Goal: Task Accomplishment & Management: Use online tool/utility

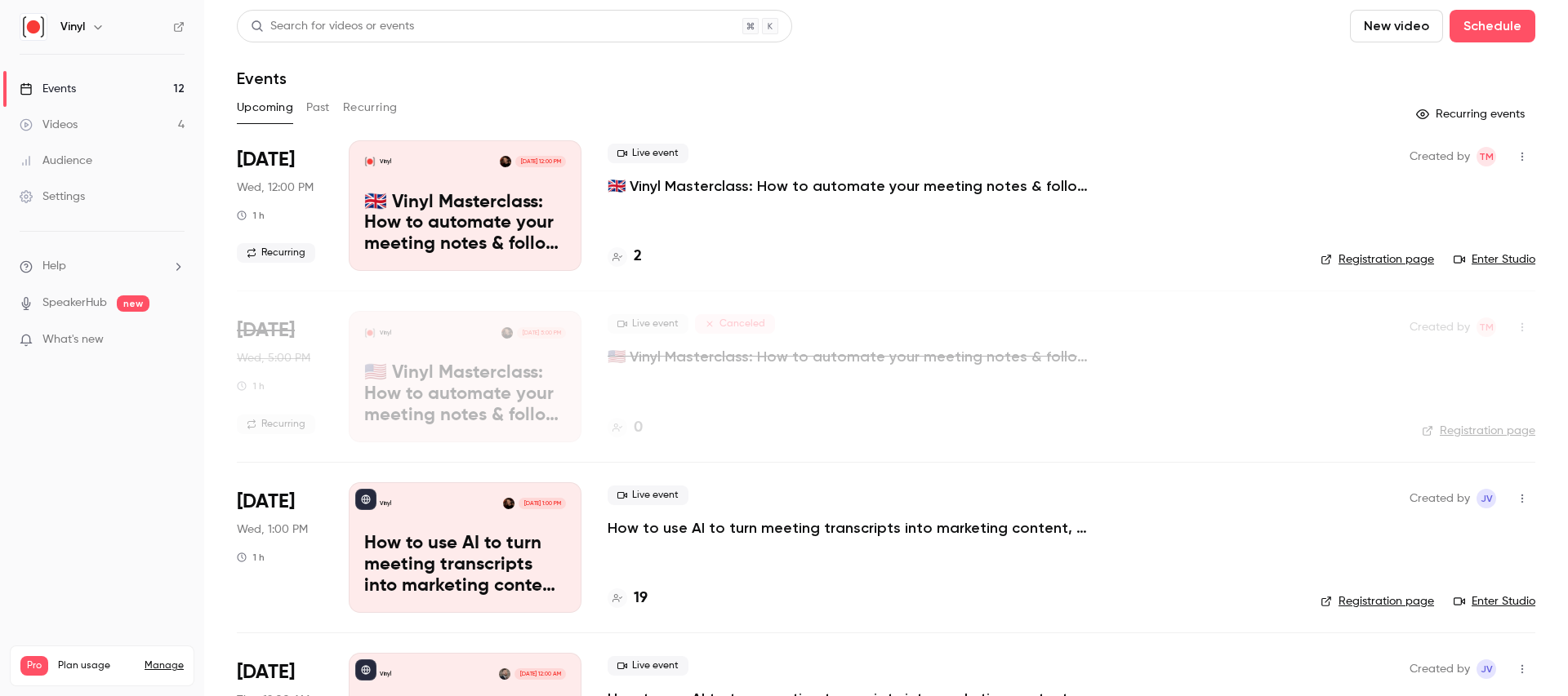
click at [662, 182] on p "🇬🇧 Vinyl Masterclass: How to automate your meeting notes & follow ups" at bounding box center [852, 186] width 490 height 19
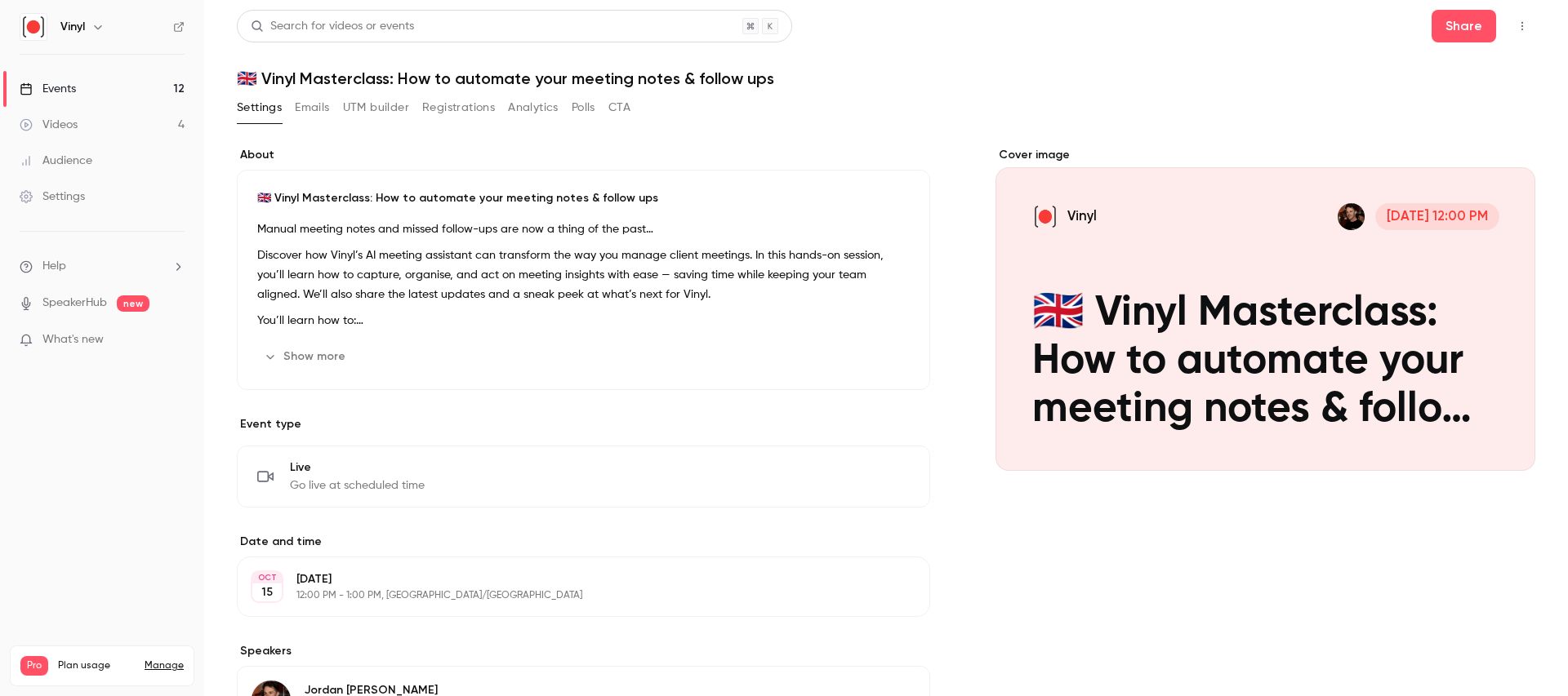
scroll to position [3, 0]
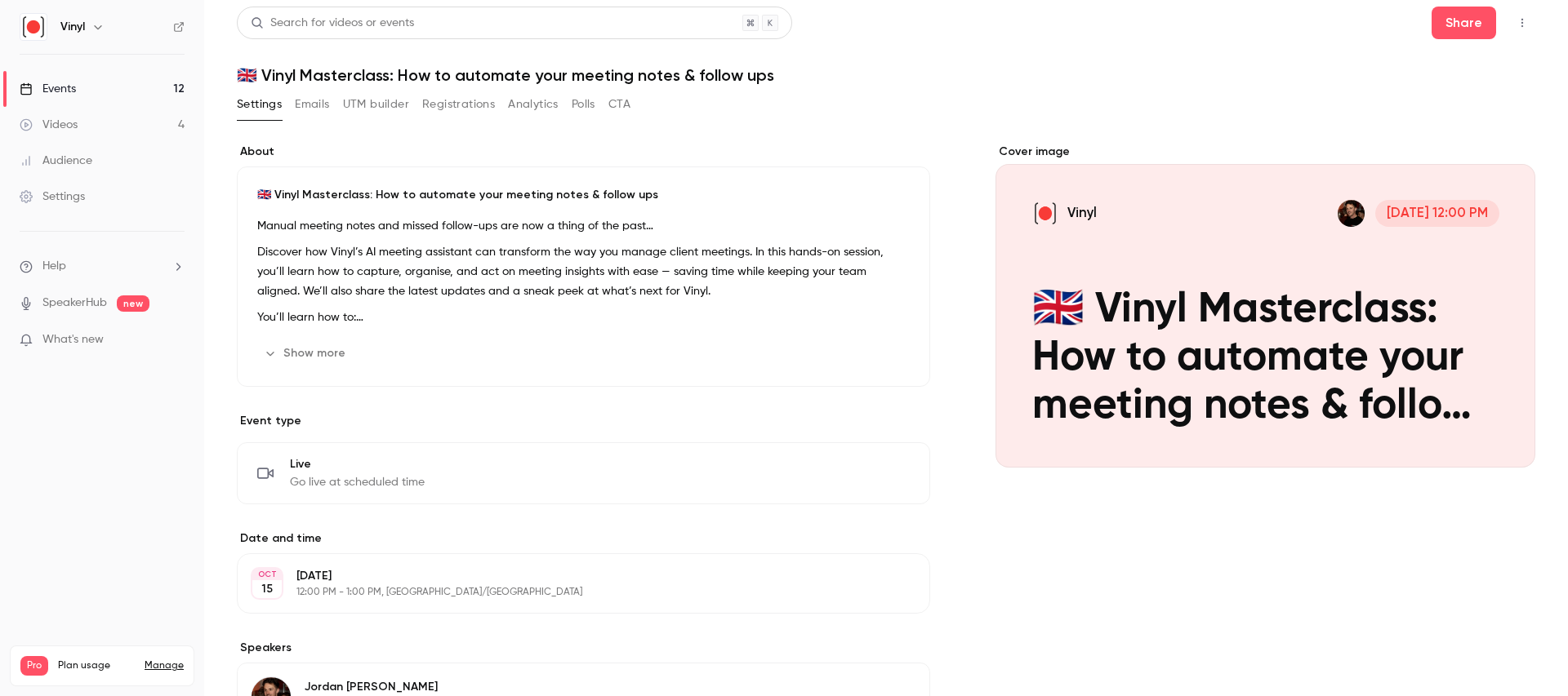
click at [461, 102] on button "Registrations" at bounding box center [459, 103] width 73 height 26
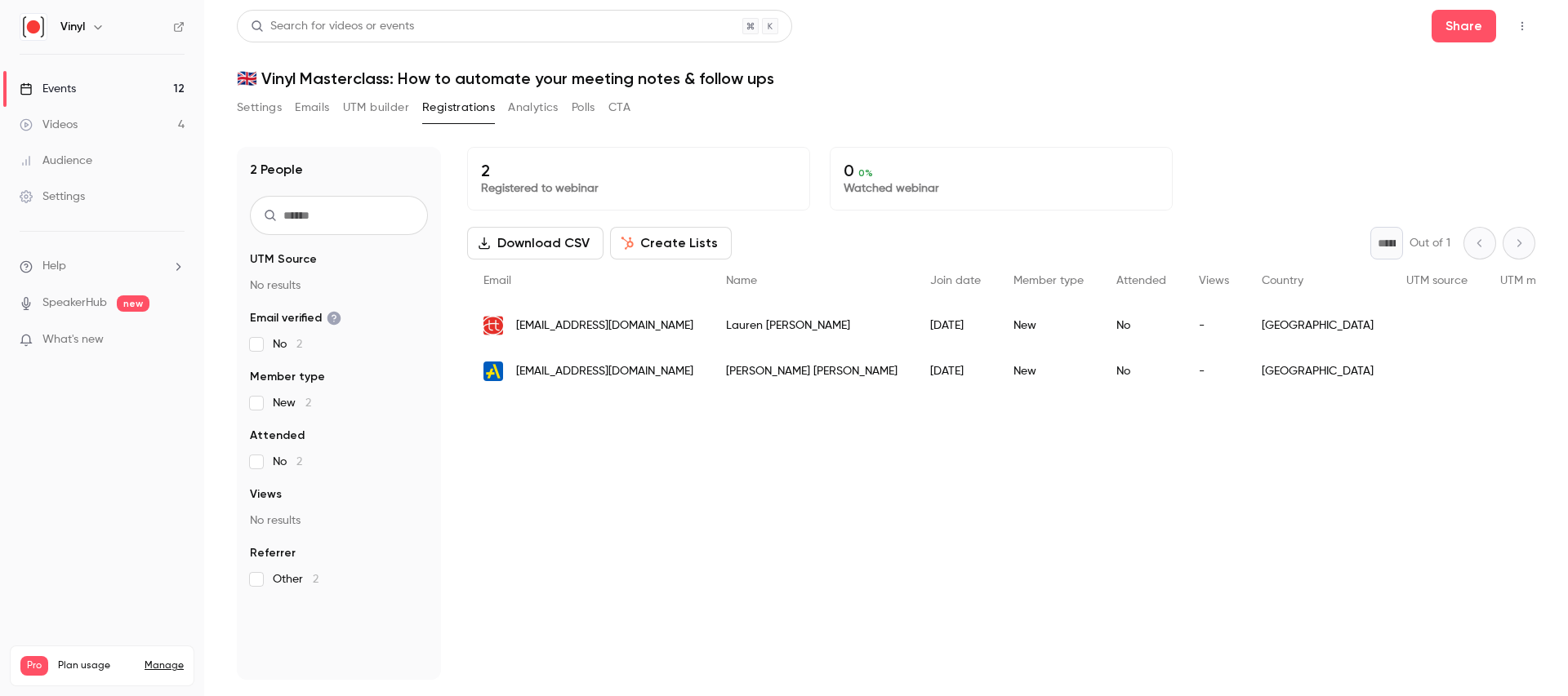
click at [645, 370] on span "daveforrester@taxassist.co.uk" at bounding box center [604, 371] width 177 height 17
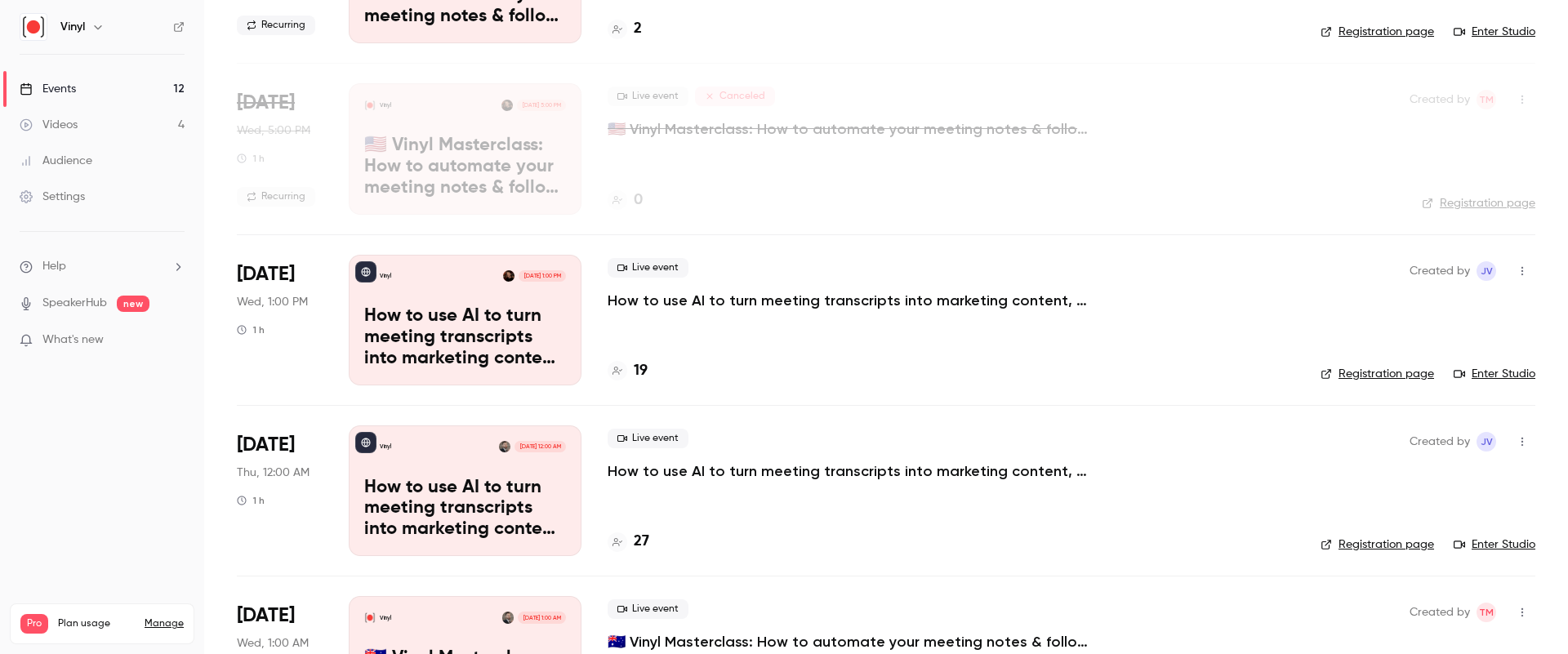
scroll to position [263, 0]
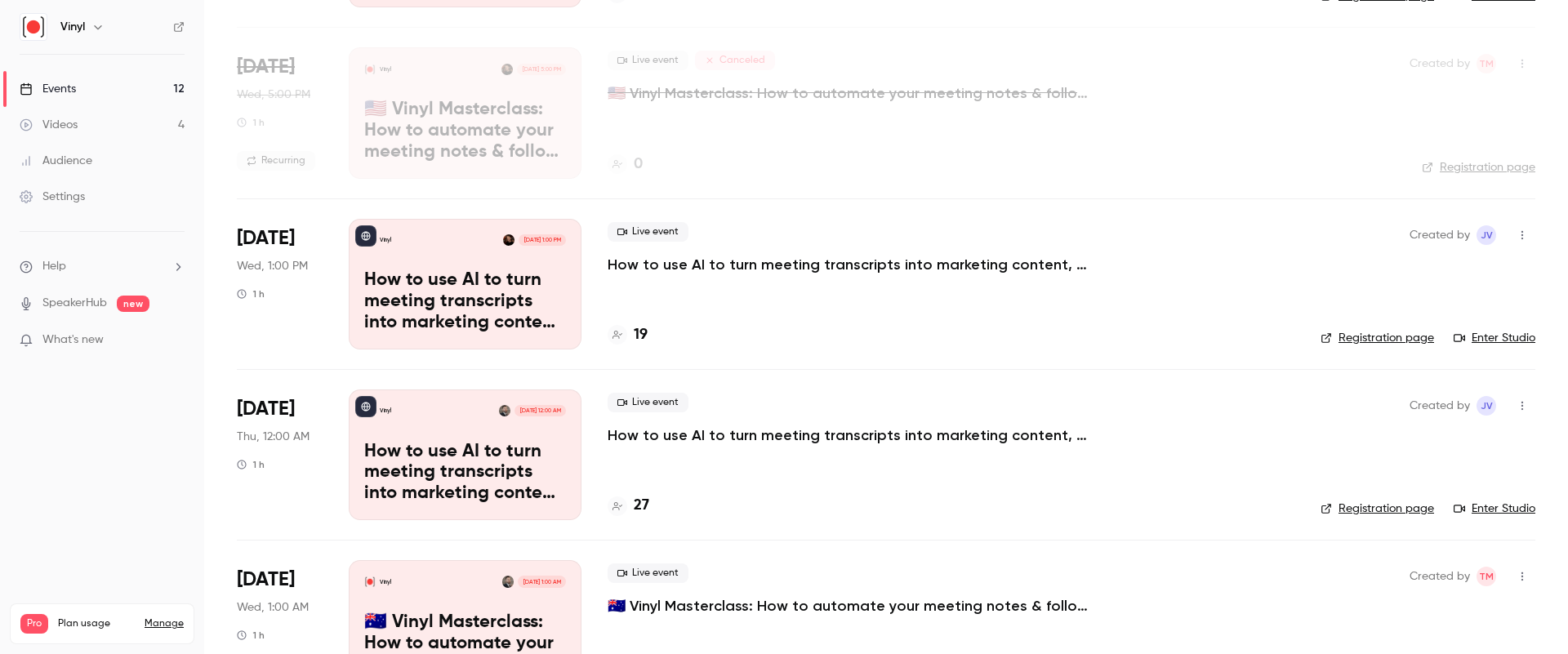
click at [676, 260] on p "How to use AI to turn meeting transcripts into marketing content, team feedback…" at bounding box center [852, 264] width 490 height 19
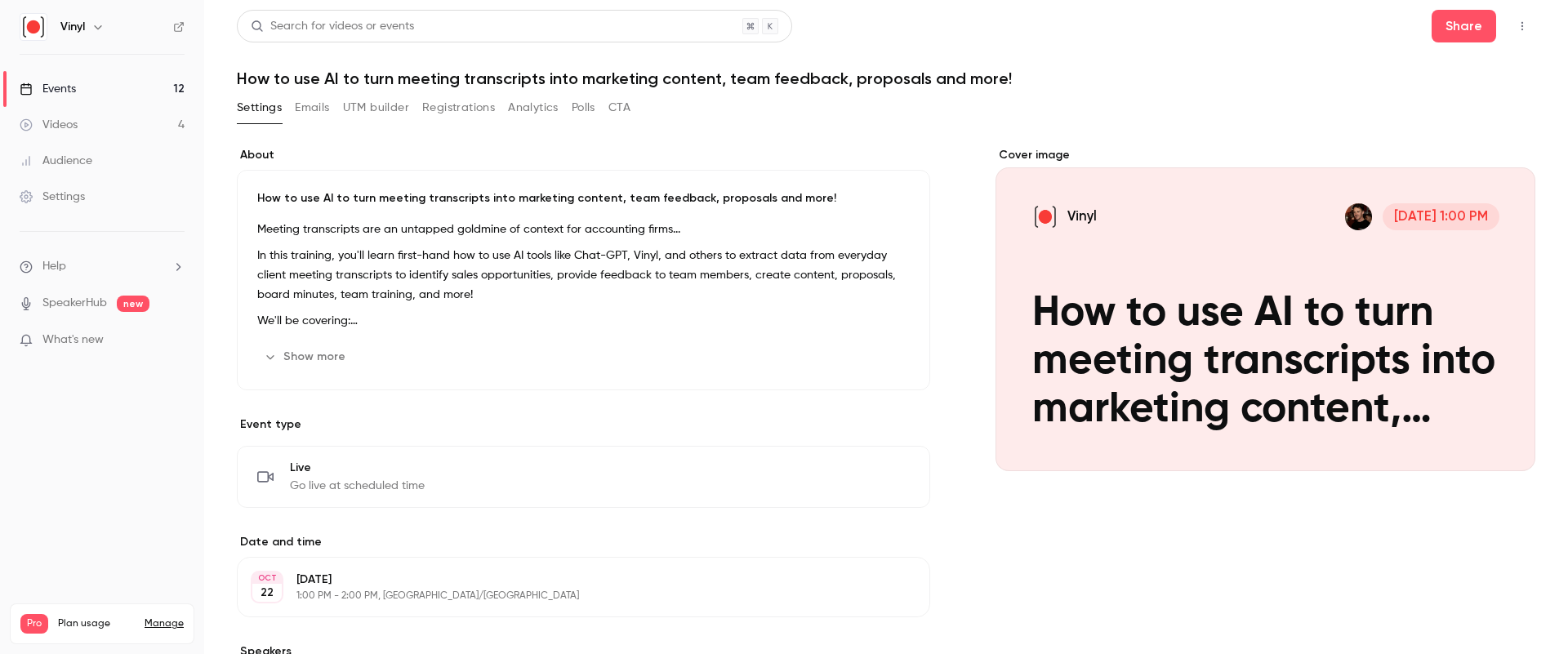
click at [506, 102] on div "Settings Emails UTM builder Registrations Analytics Polls CTA" at bounding box center [433, 107] width 394 height 26
click at [514, 102] on button "Analytics" at bounding box center [533, 107] width 51 height 26
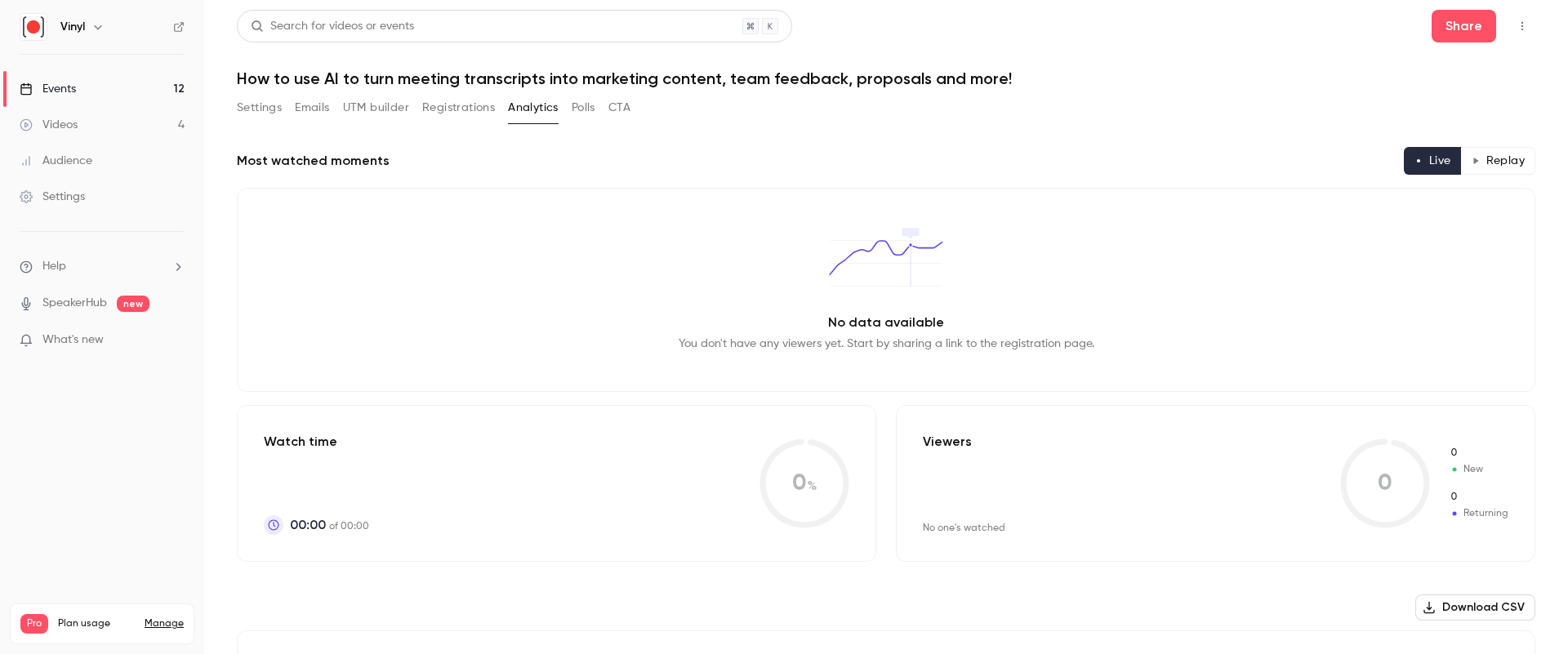
click at [348, 104] on button "UTM builder" at bounding box center [375, 107] width 66 height 26
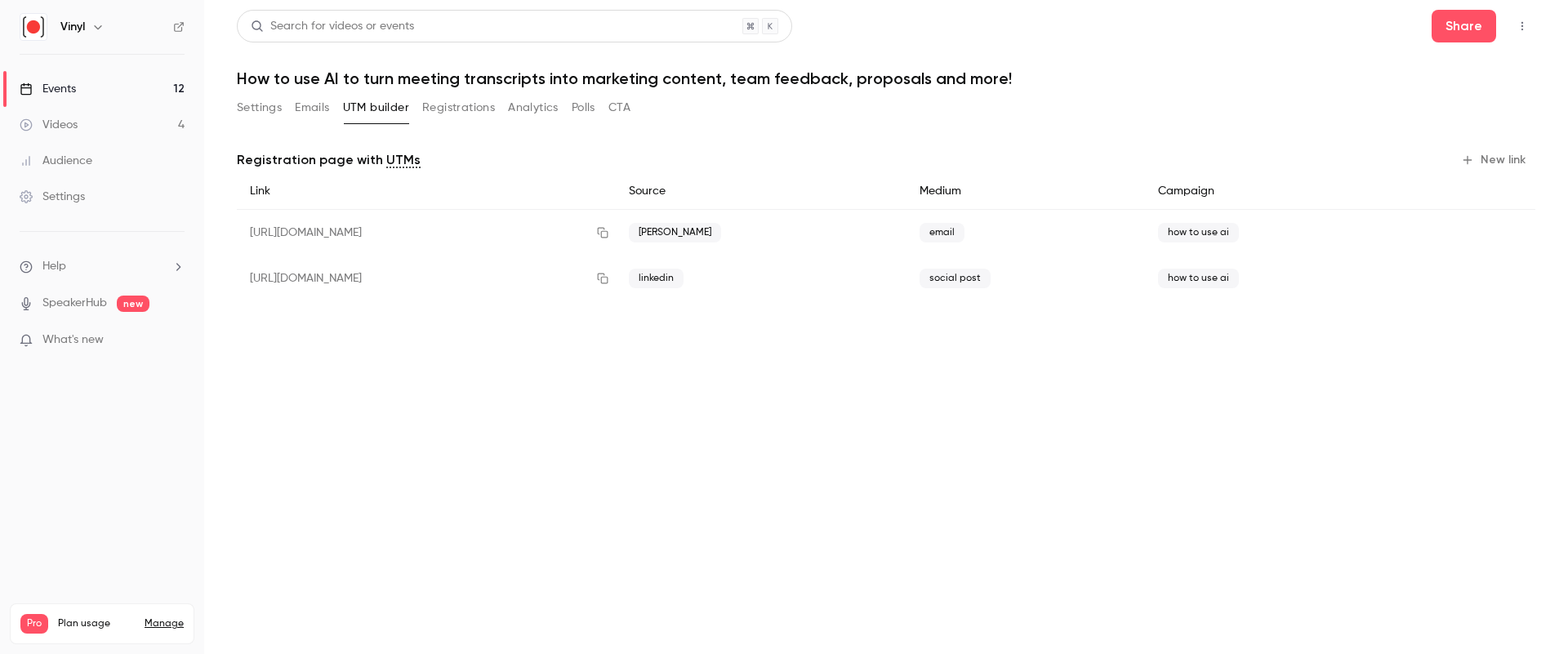
click at [123, 93] on link "Events 12" at bounding box center [102, 89] width 204 height 36
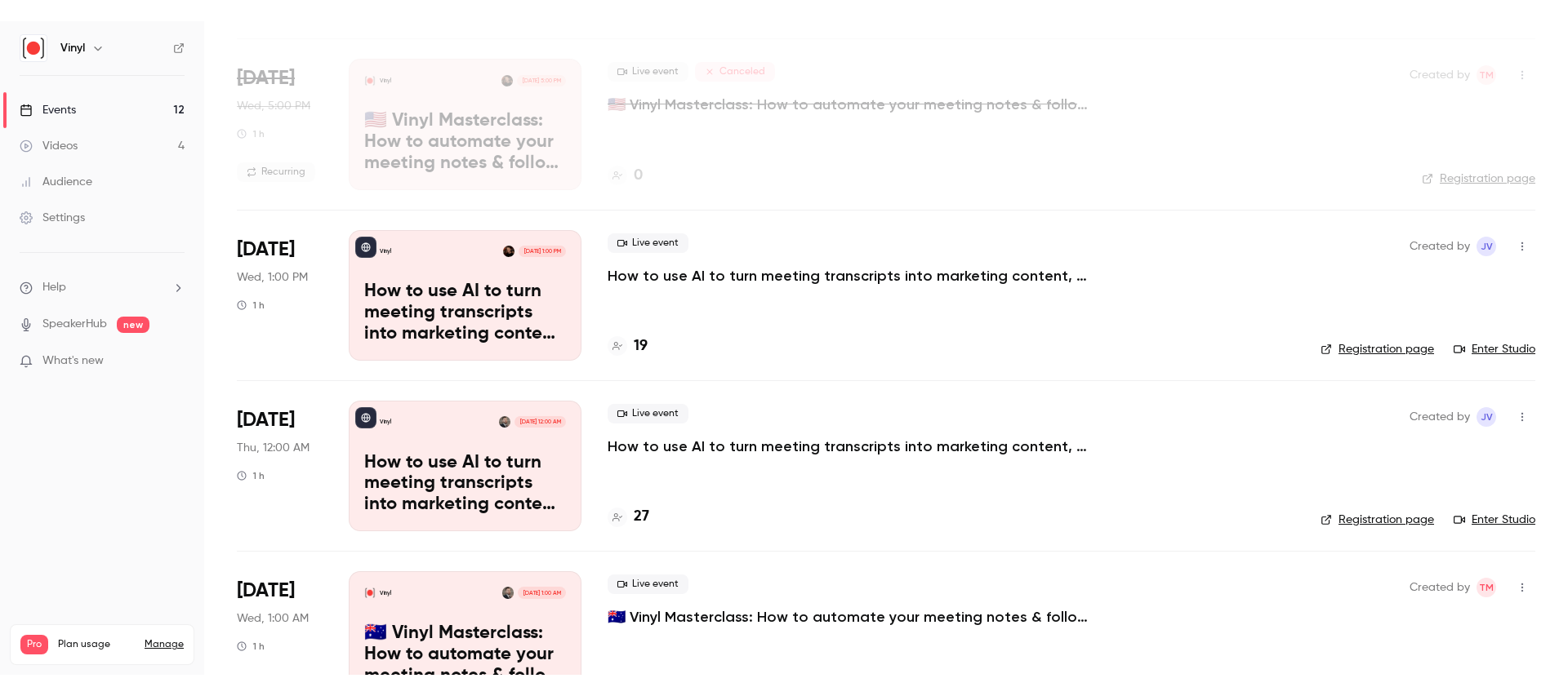
scroll to position [283, 0]
